Goal: Information Seeking & Learning: Check status

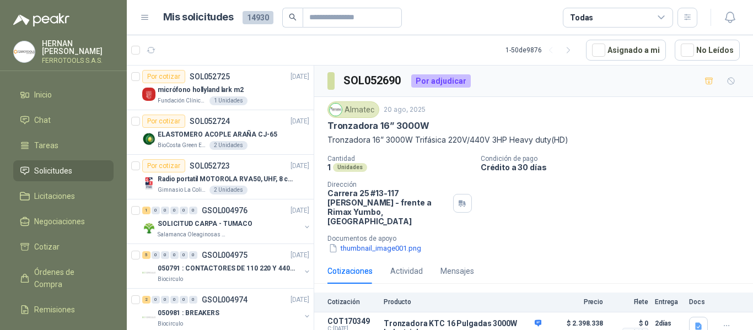
scroll to position [23, 0]
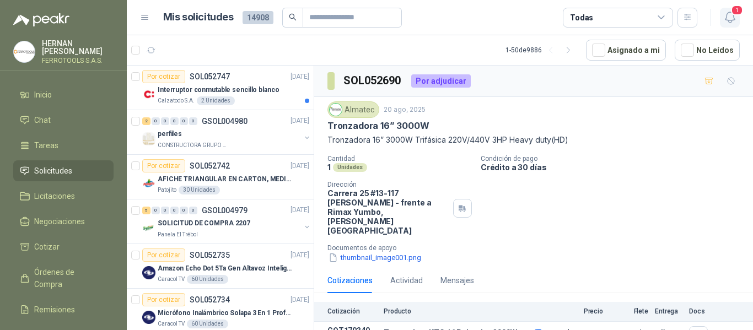
click at [733, 16] on icon "button" at bounding box center [731, 17] width 14 height 14
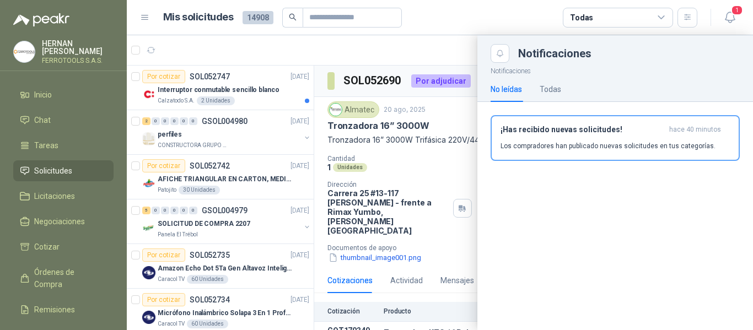
click at [488, 14] on article "Mis solicitudes 14908 Todas" at bounding box center [430, 18] width 535 height 20
click at [216, 78] on div at bounding box center [440, 182] width 627 height 295
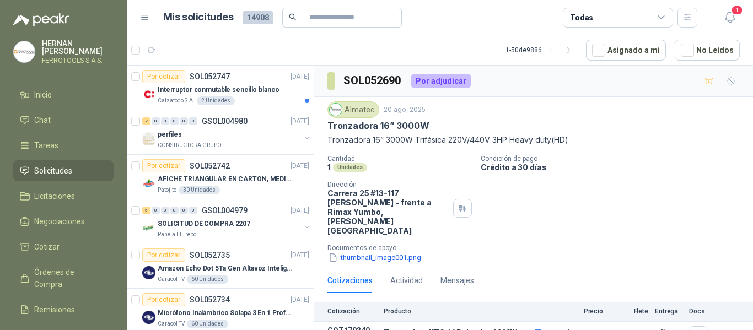
click at [229, 88] on p "Interruptor conmutable sencillo blanco" at bounding box center [218, 90] width 121 height 10
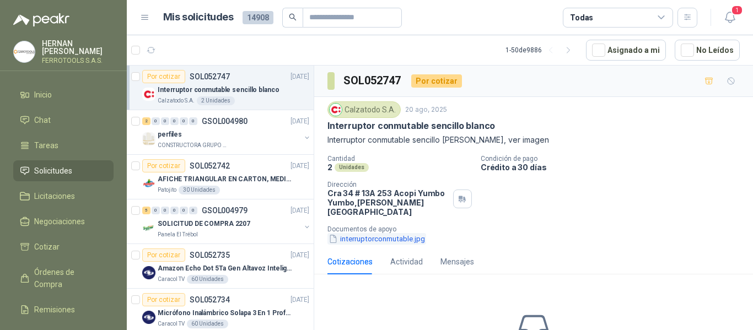
click at [376, 233] on button "interruptorconmutable.jpg" at bounding box center [377, 239] width 99 height 12
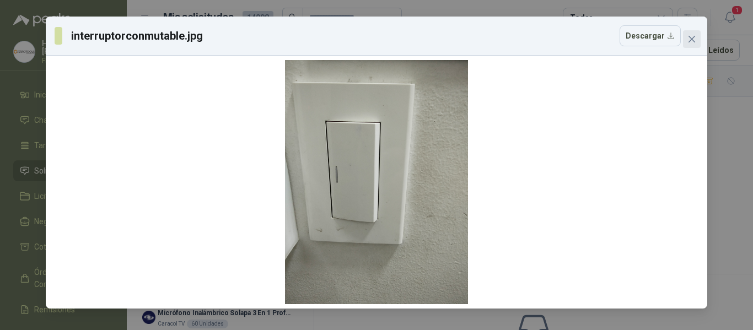
click at [695, 39] on icon "close" at bounding box center [692, 39] width 9 height 9
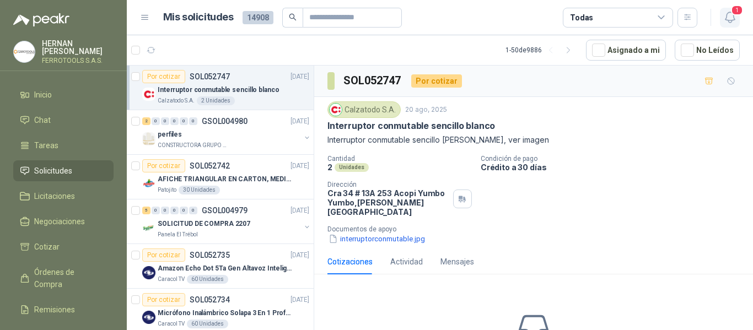
click at [738, 18] on button "1" at bounding box center [730, 18] width 20 height 20
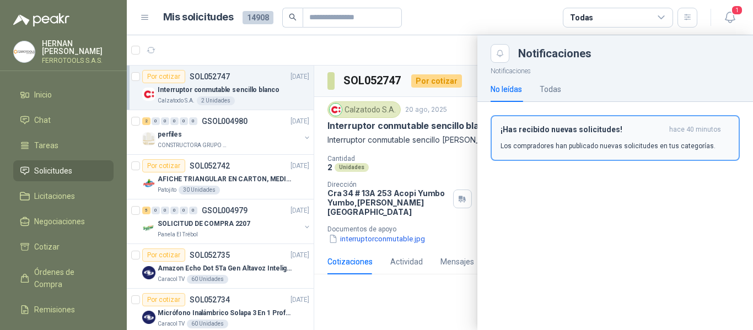
click at [588, 136] on div "¡Has recibido nuevas solicitudes! hace 40 minutos Los compradores han publicado…" at bounding box center [615, 138] width 229 height 26
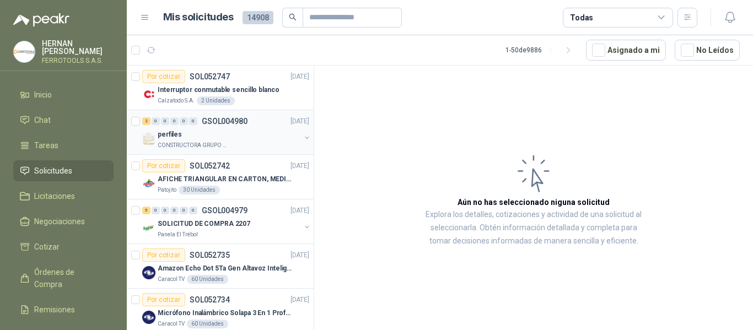
click at [245, 137] on div "perfiles" at bounding box center [229, 134] width 143 height 13
click at [242, 184] on p "AFICHE TRIANGULAR EN CARTON, MEDIDAS 30 CM X 45 CM" at bounding box center [226, 179] width 137 height 10
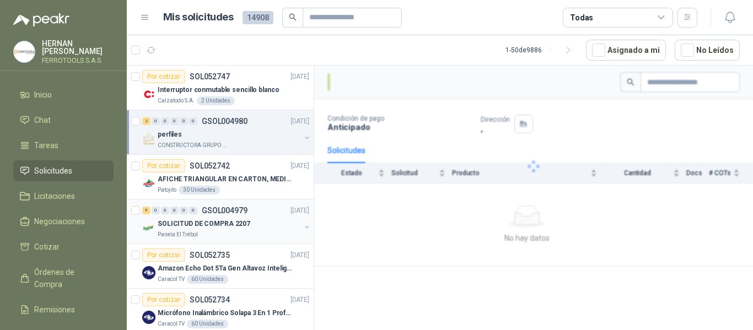
click at [252, 216] on div "5 0 0 0 0 0 GSOL004979 20/08/25" at bounding box center [226, 210] width 169 height 13
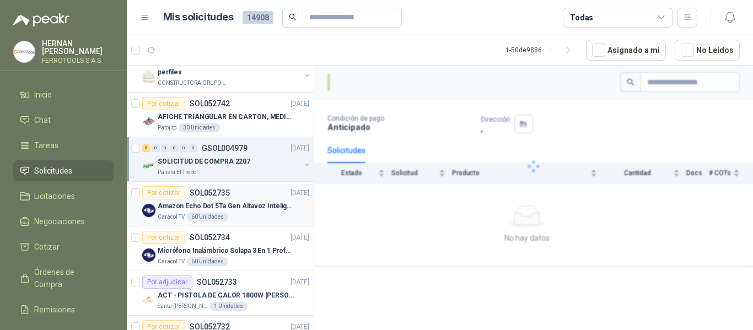
scroll to position [110, 0]
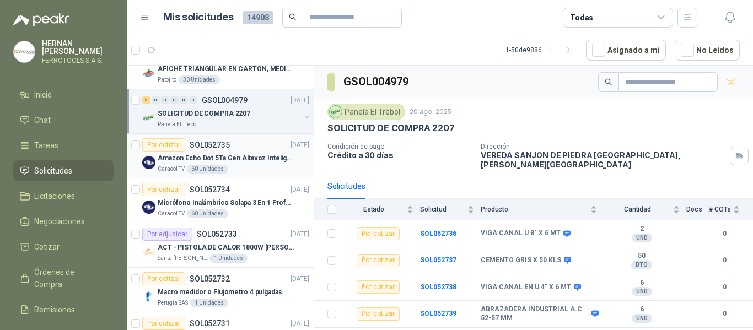
click at [258, 248] on p "ACT - PISTOLA DE CALOR 1800W STANLEY" at bounding box center [226, 248] width 137 height 10
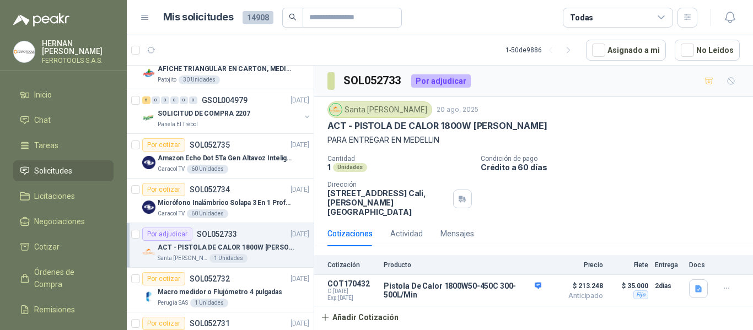
scroll to position [165, 0]
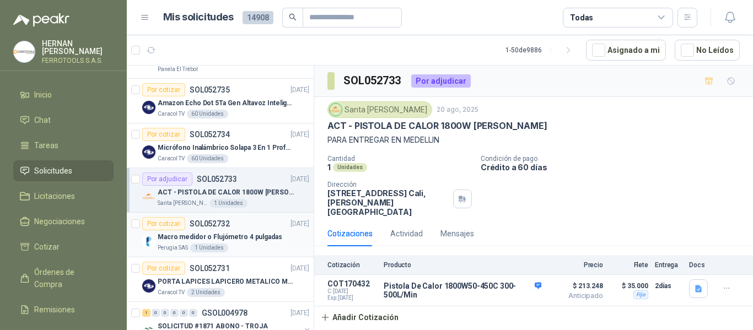
click at [253, 222] on div "Por cotizar SOL052732 20/08/25" at bounding box center [225, 223] width 167 height 13
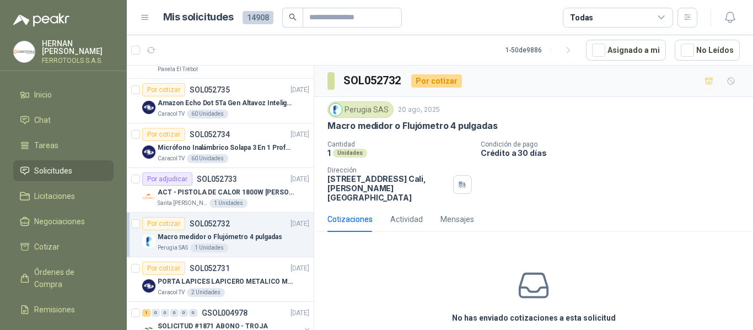
scroll to position [221, 0]
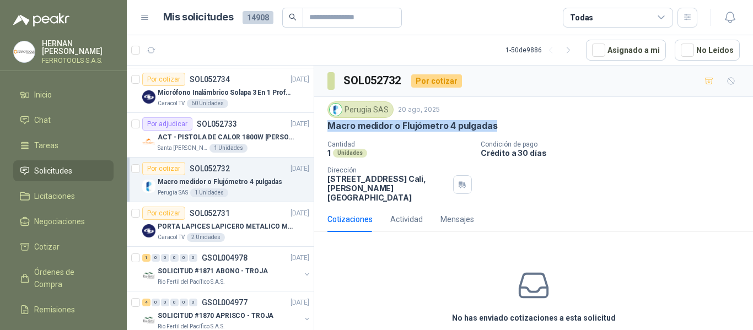
drag, startPoint x: 325, startPoint y: 125, endPoint x: 493, endPoint y: 124, distance: 167.7
click at [493, 124] on div "Perugia SAS 20 ago, 2025 Macro medidor o Flujómetro 4 pulgadas Cantidad 1 Unida…" at bounding box center [533, 152] width 439 height 110
copy p "Macro medidor o Flujómetro 4 pulgadas"
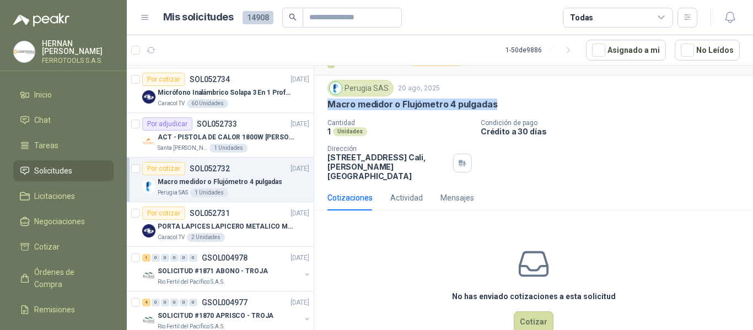
scroll to position [39, 0]
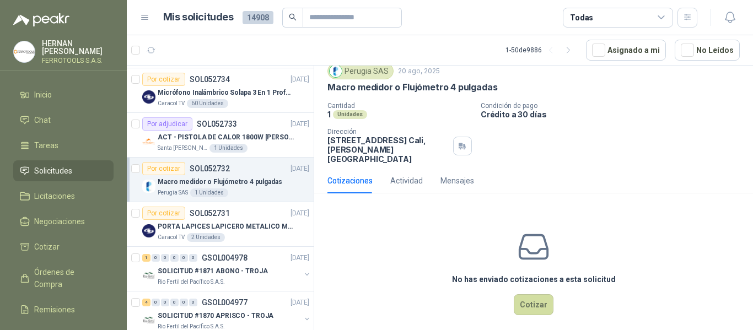
click at [494, 26] on article "Mis solicitudes 14908 Todas" at bounding box center [430, 18] width 535 height 20
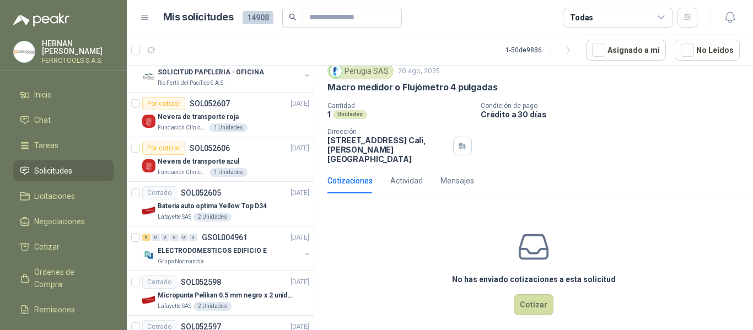
scroll to position [1324, 0]
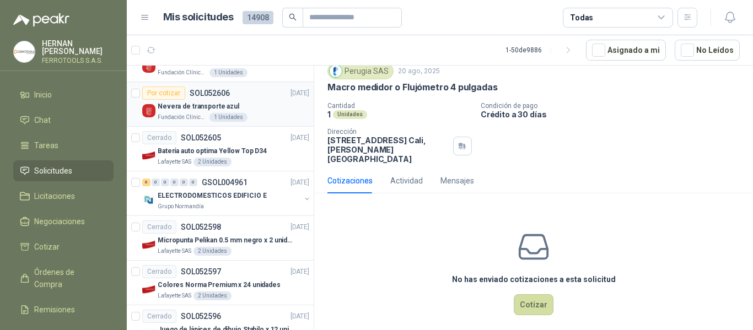
click at [264, 116] on div "Fundación Clínica Shaio 1 Unidades" at bounding box center [234, 117] width 152 height 9
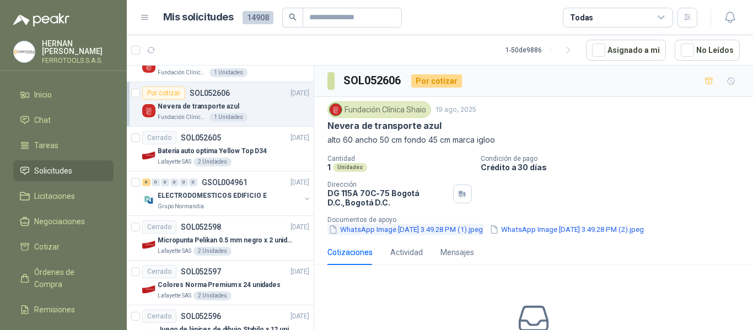
click at [466, 234] on button "WhatsApp Image 2025-08-15 at 3.49.28 PM (1).jpeg" at bounding box center [406, 230] width 157 height 12
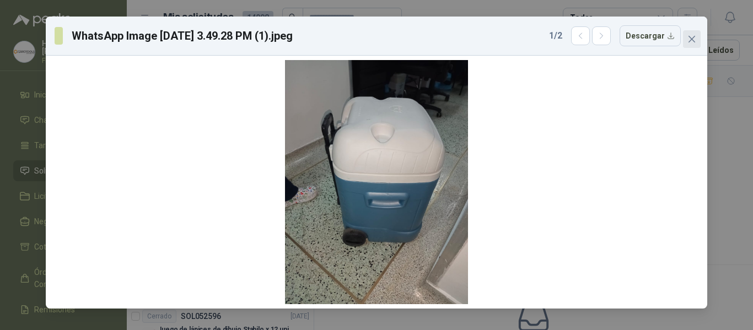
click at [693, 44] on button "Close" at bounding box center [692, 39] width 18 height 18
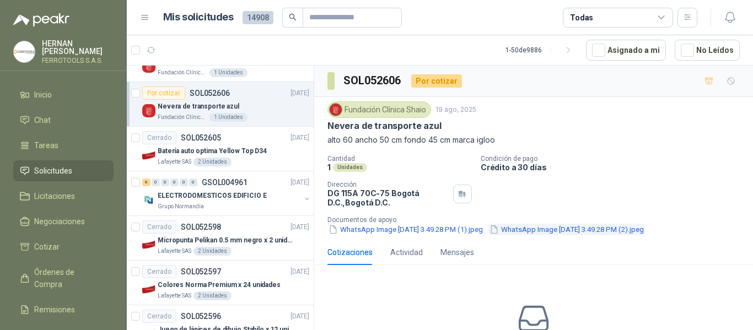
click at [567, 232] on button "WhatsApp Image 2025-08-15 at 3.49.28 PM (2).jpeg" at bounding box center [567, 230] width 157 height 12
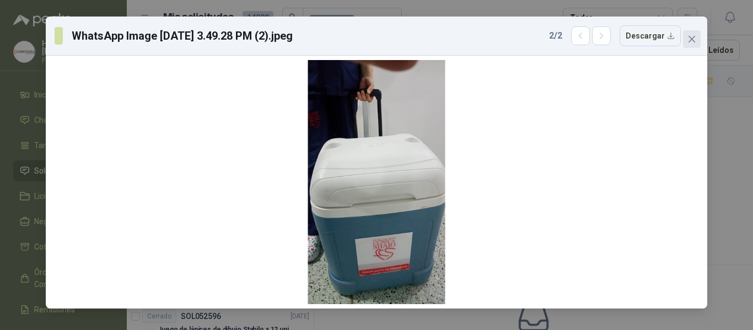
click at [687, 35] on span "Close" at bounding box center [692, 39] width 18 height 9
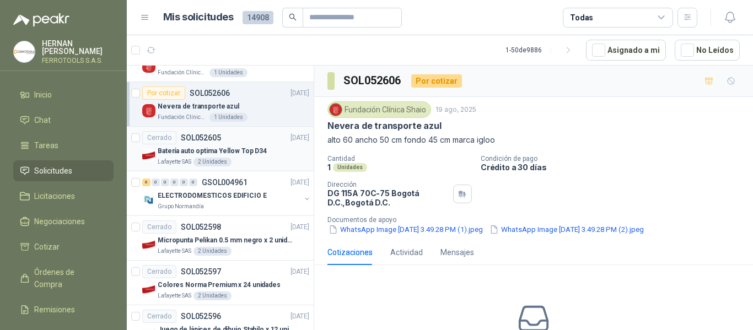
click at [254, 150] on p "Batería auto optima Yellow Top D34" at bounding box center [212, 151] width 109 height 10
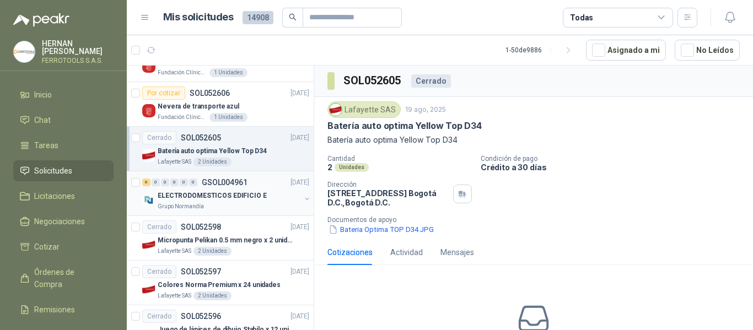
click at [259, 194] on p "ELECTRODOMESTICOS EDIFICIO E" at bounding box center [212, 196] width 109 height 10
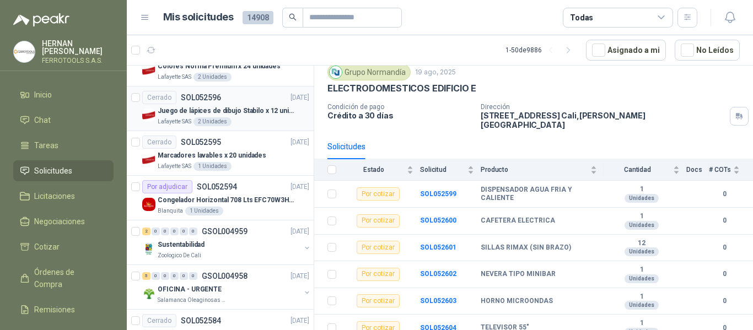
scroll to position [1544, 0]
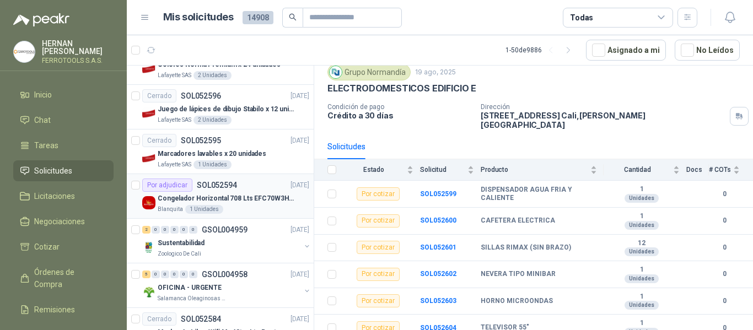
click at [268, 207] on div "Blanquita 1 Unidades" at bounding box center [234, 209] width 152 height 9
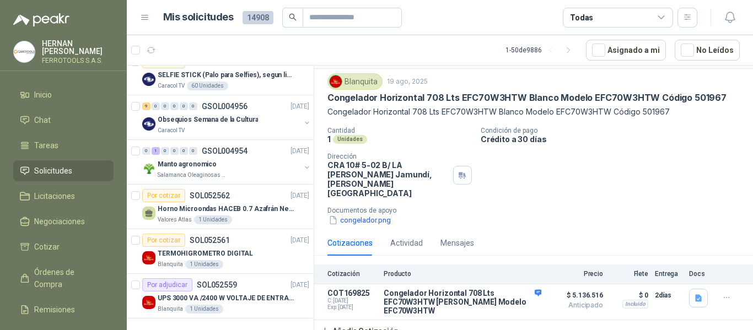
scroll to position [1989, 0]
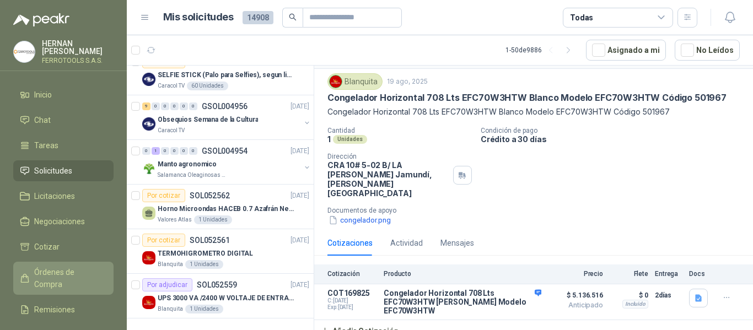
click at [60, 275] on span "Órdenes de Compra" at bounding box center [68, 278] width 69 height 24
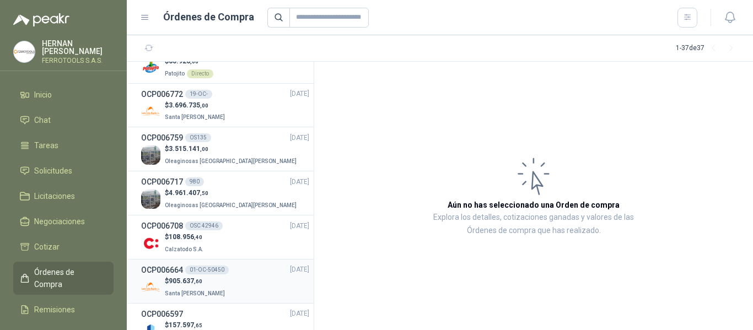
scroll to position [55, 0]
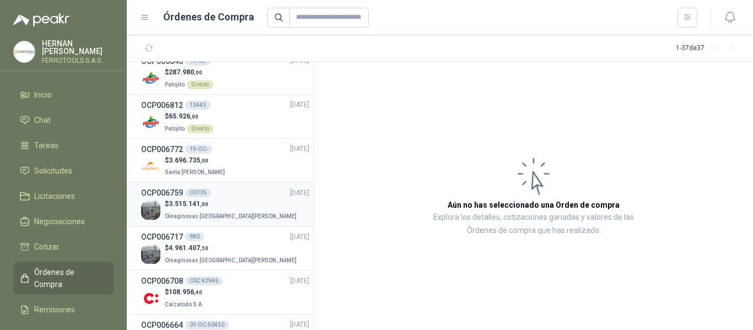
click at [256, 210] on div "$ 3.515.141 ,00 Oleaginosas San Fernando" at bounding box center [225, 210] width 168 height 23
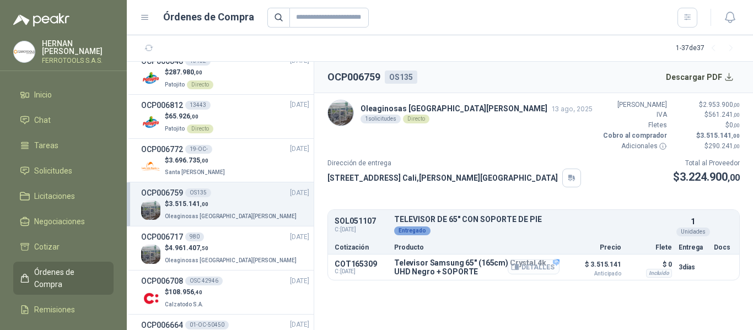
click at [529, 265] on button "Detalles" at bounding box center [534, 267] width 52 height 15
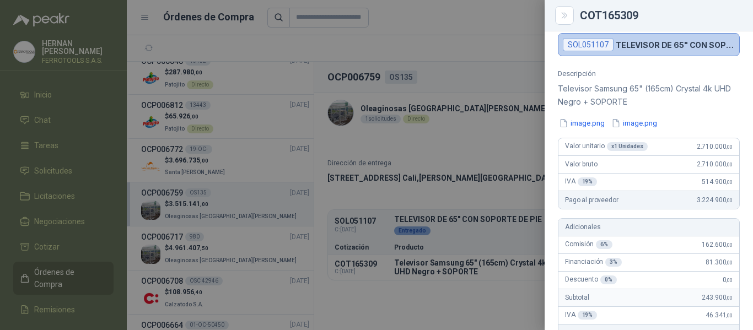
scroll to position [119, 0]
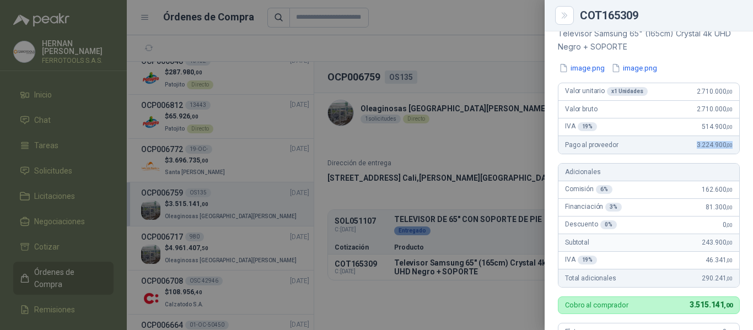
drag, startPoint x: 686, startPoint y: 159, endPoint x: 724, endPoint y: 158, distance: 38.6
click at [724, 154] on div "Pago al proveedor 3.224.900 ,00" at bounding box center [649, 145] width 181 height 18
